Goal: Information Seeking & Learning: Learn about a topic

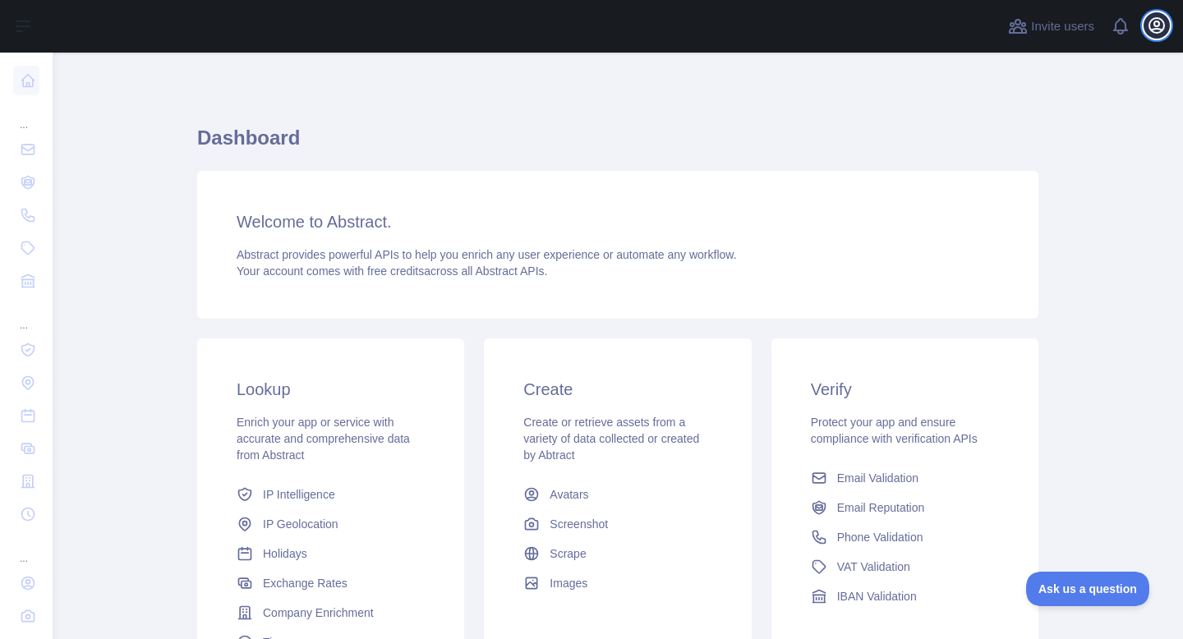
click at [1154, 27] on icon "button" at bounding box center [1157, 26] width 20 height 20
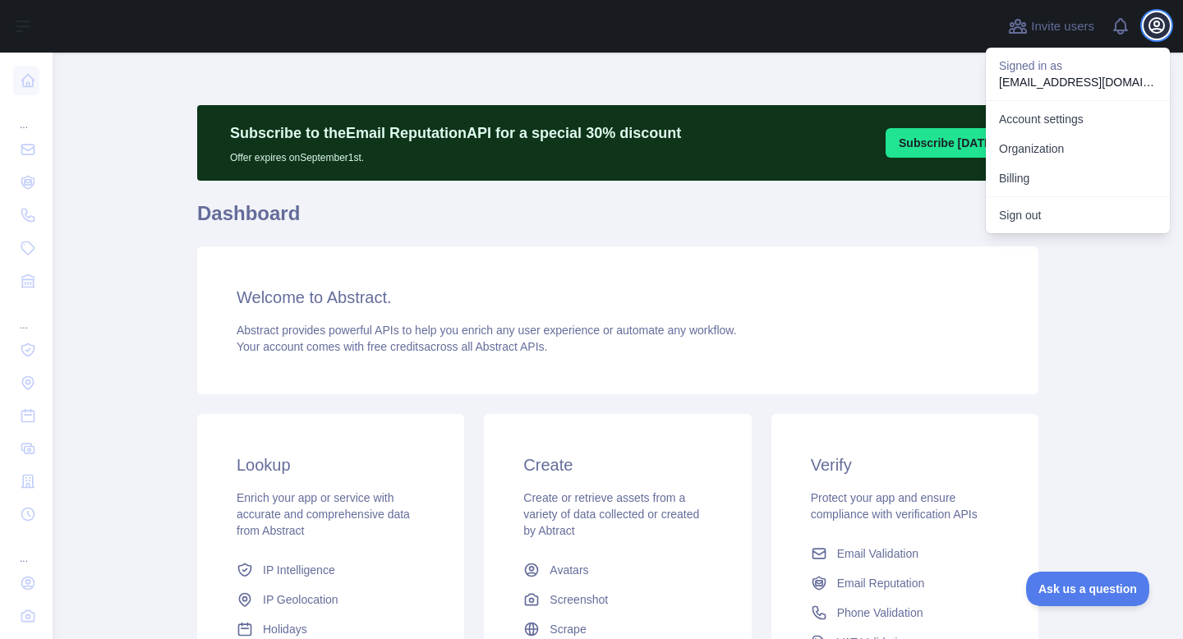
click at [1154, 27] on icon "button" at bounding box center [1157, 26] width 20 height 20
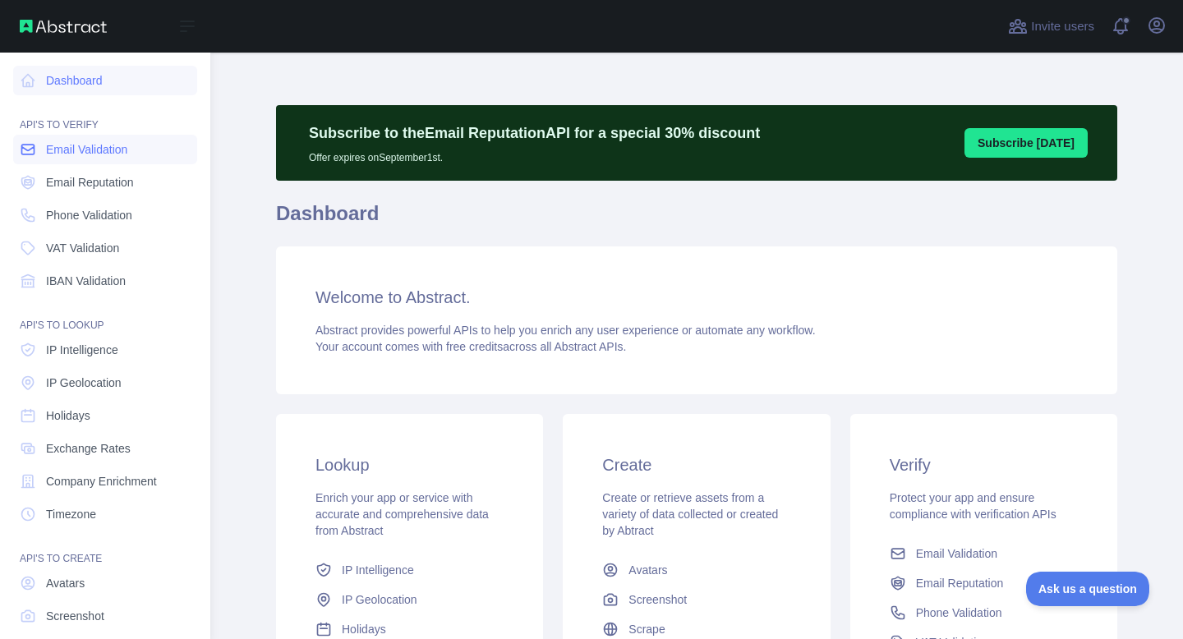
click at [96, 150] on span "Email Validation" at bounding box center [86, 149] width 81 height 16
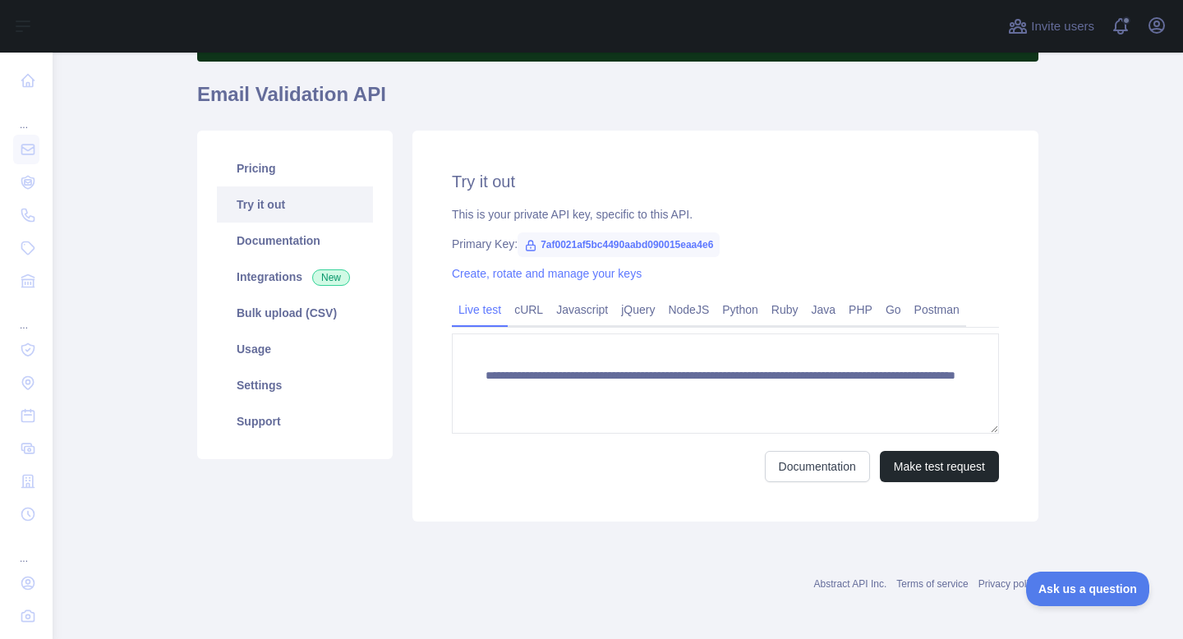
scroll to position [123, 0]
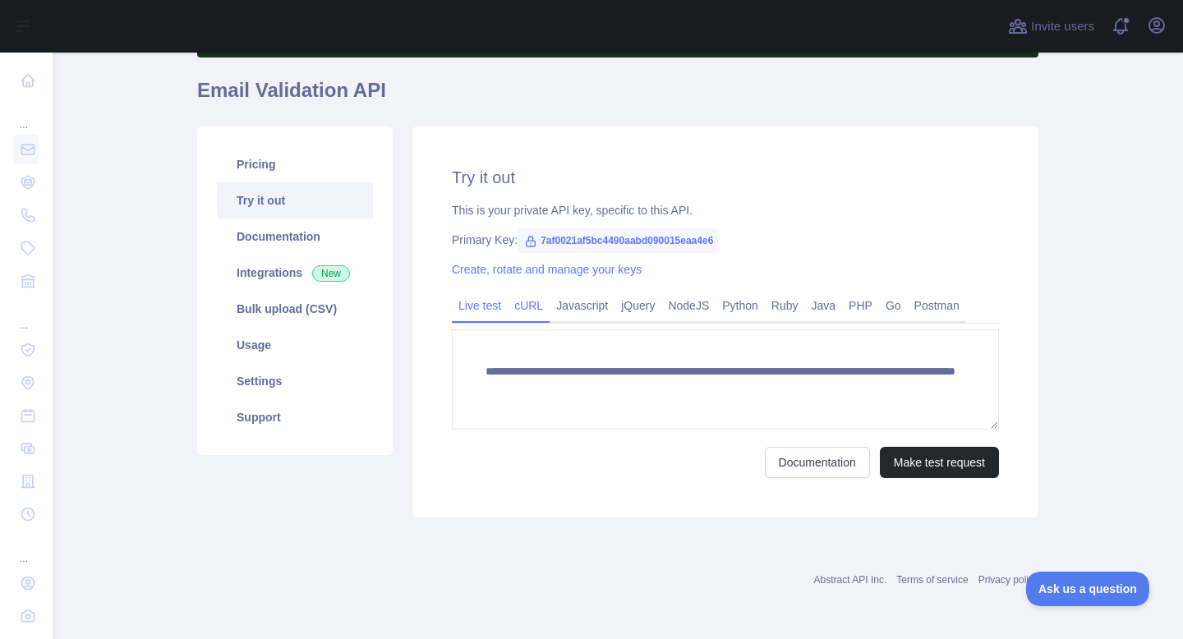
click at [533, 311] on link "cURL" at bounding box center [529, 305] width 42 height 26
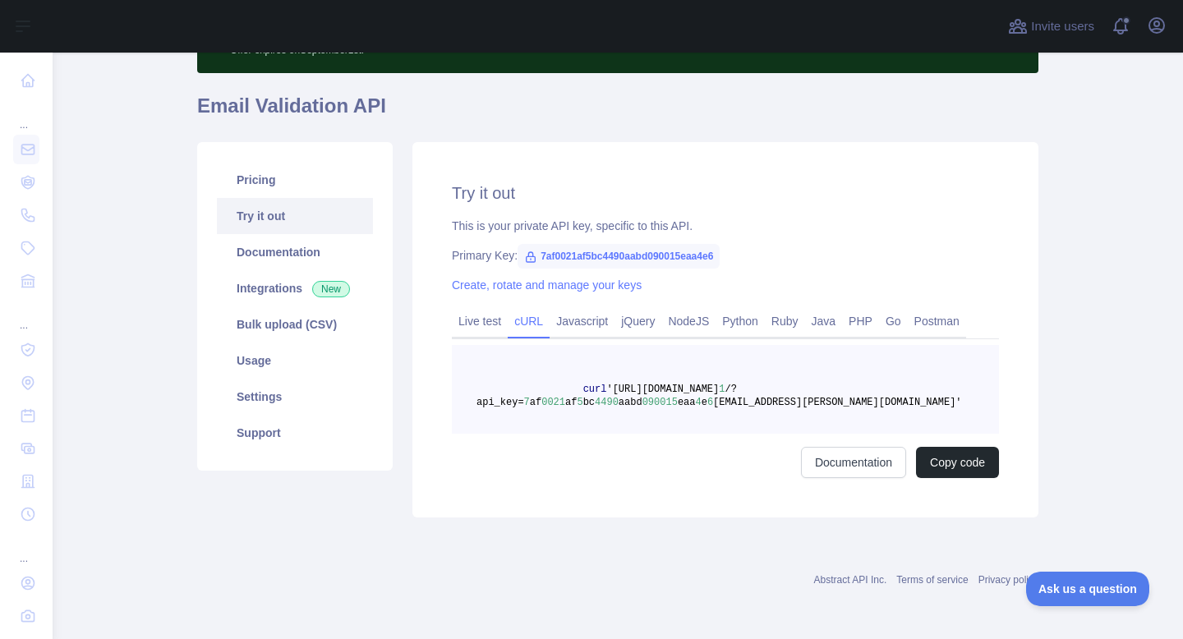
scroll to position [108, 0]
click at [486, 320] on link "Live test" at bounding box center [480, 321] width 56 height 26
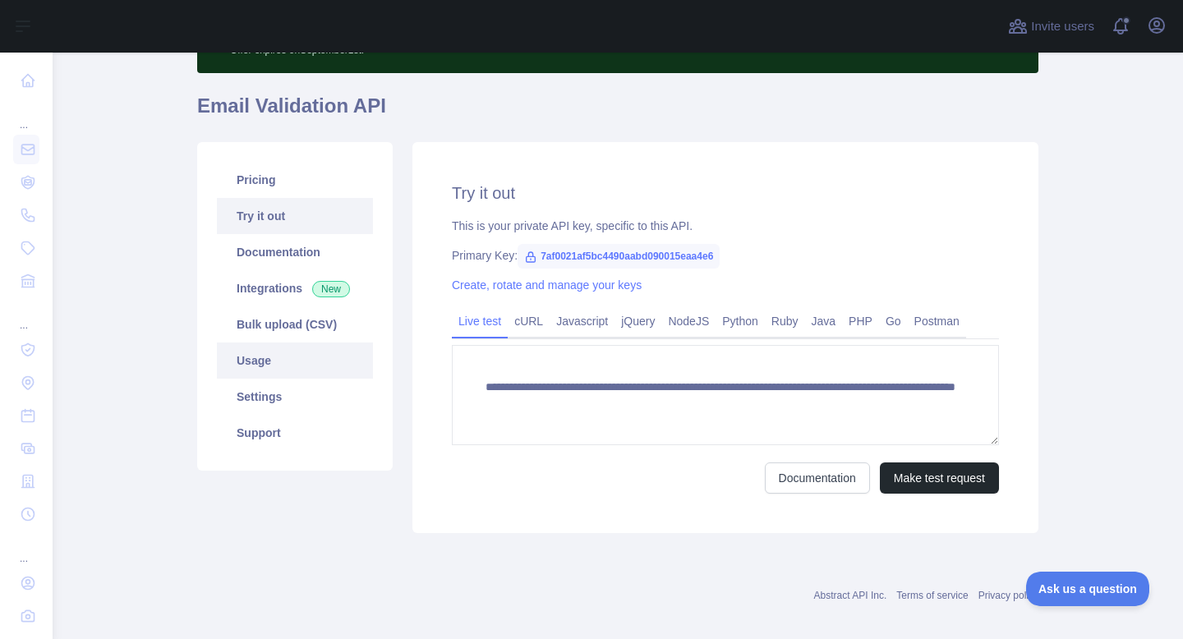
click at [297, 350] on link "Usage" at bounding box center [295, 361] width 156 height 36
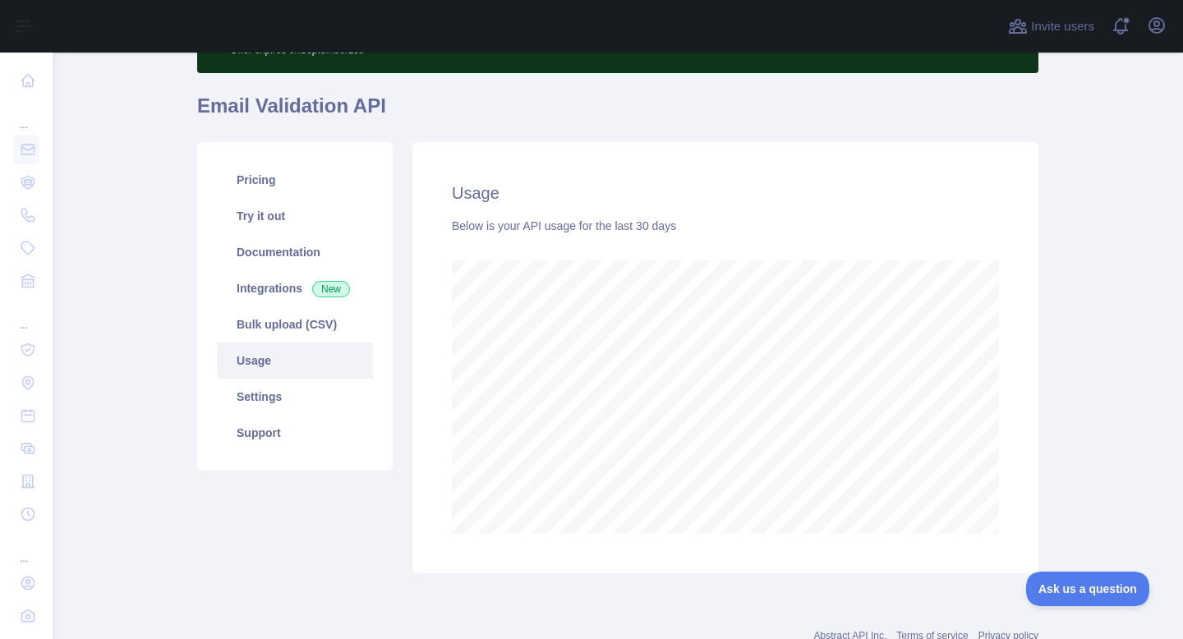
scroll to position [587, 1130]
click at [286, 285] on link "Integrations New" at bounding box center [295, 288] width 156 height 36
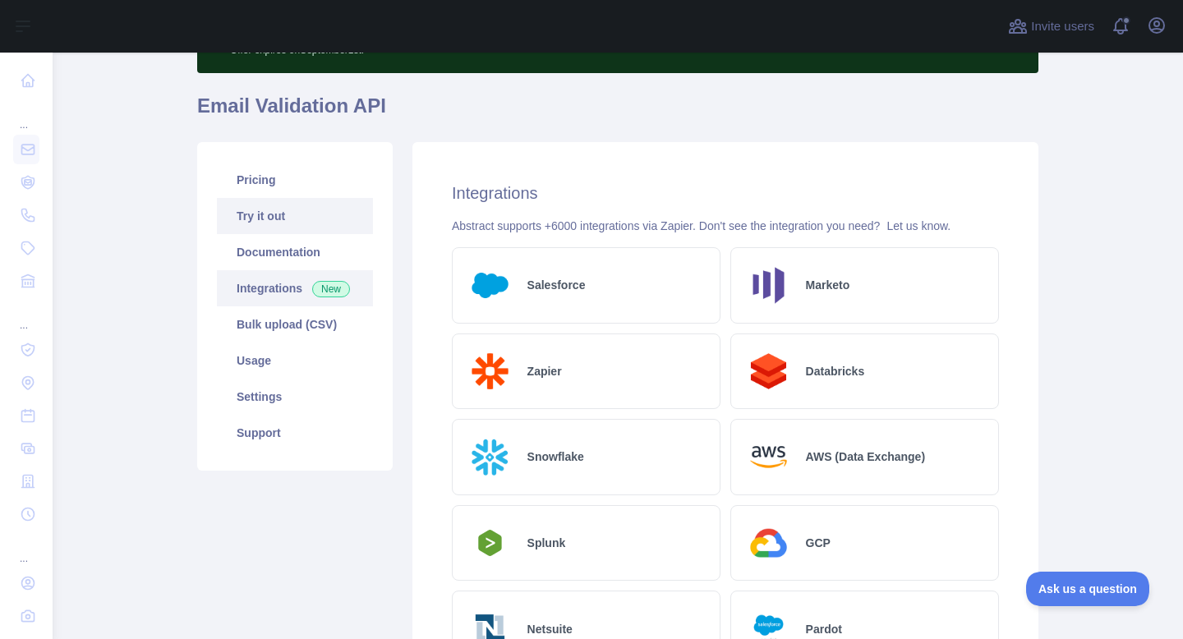
click at [279, 214] on link "Try it out" at bounding box center [295, 216] width 156 height 36
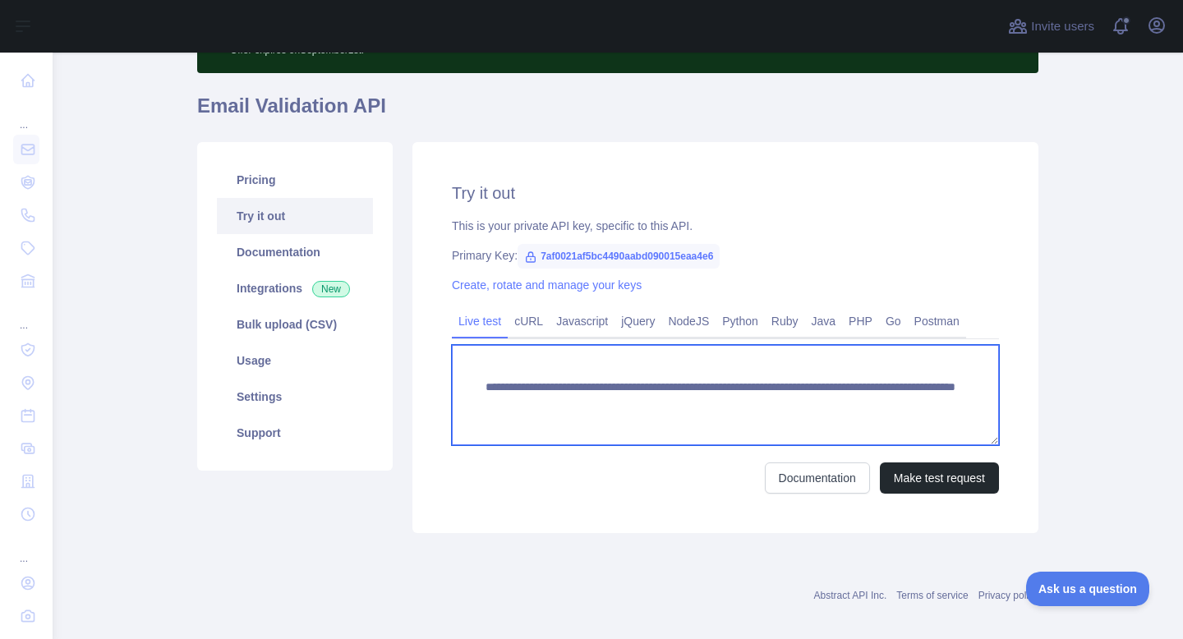
drag, startPoint x: 711, startPoint y: 385, endPoint x: 481, endPoint y: 383, distance: 230.1
click at [481, 383] on textarea "**********" at bounding box center [725, 395] width 547 height 100
